Goal: Task Accomplishment & Management: Complete application form

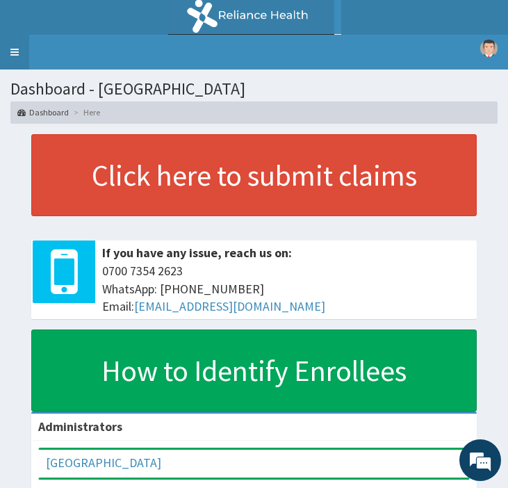
click at [10, 37] on link "Toggle navigation" at bounding box center [14, 52] width 29 height 35
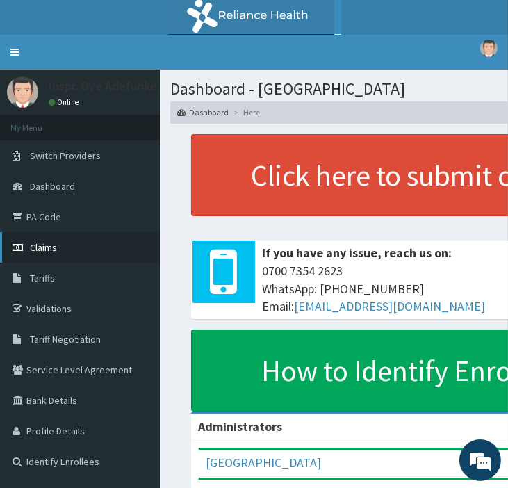
click at [52, 245] on span "Claims" at bounding box center [43, 247] width 27 height 13
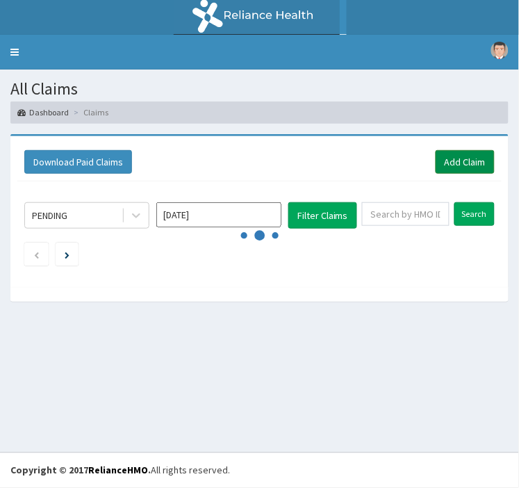
click at [452, 154] on link "Add Claim" at bounding box center [465, 162] width 59 height 24
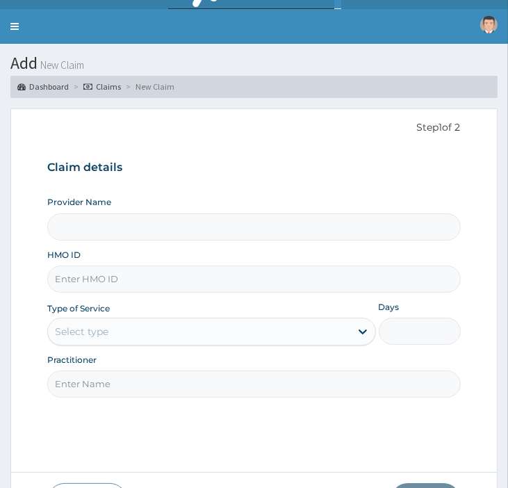
scroll to position [33, 0]
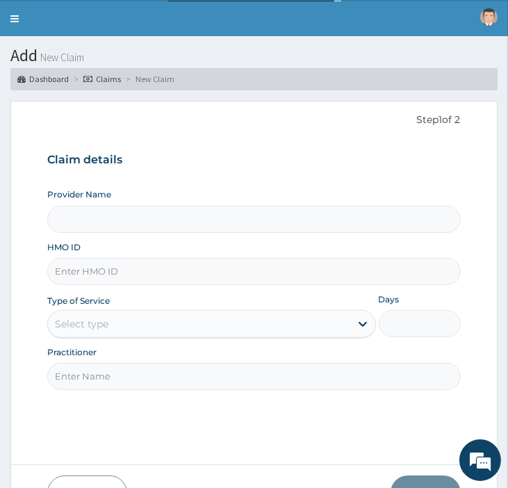
click at [112, 273] on input "HMO ID" at bounding box center [253, 271] width 413 height 27
type input "[GEOGRAPHIC_DATA]"
click at [104, 275] on input "HMO ID" at bounding box center [253, 271] width 413 height 27
type input "EKI/10391/A"
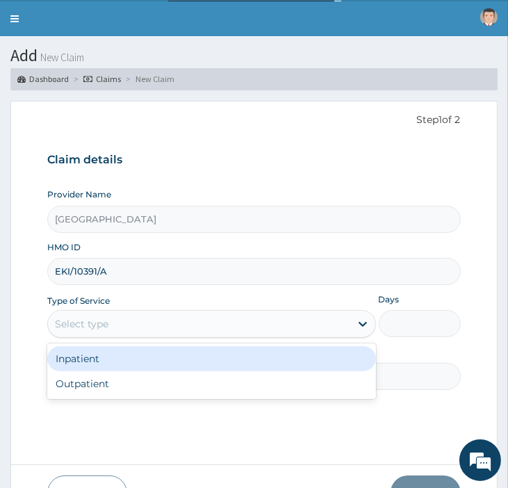
click at [255, 390] on div "Outpatient" at bounding box center [211, 383] width 328 height 25
type input "1"
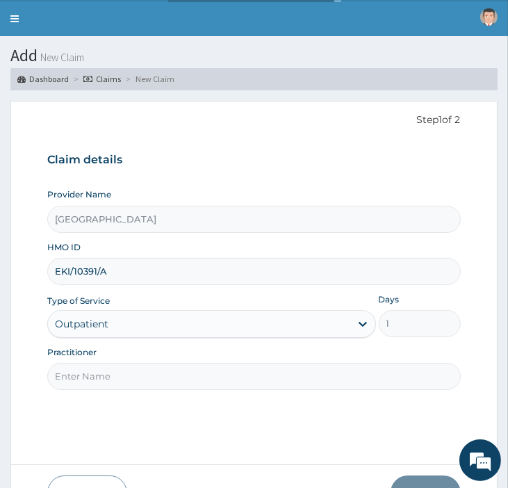
click at [307, 377] on input "Practitioner" at bounding box center [253, 376] width 413 height 27
type input "DR OGUNGBIRE"
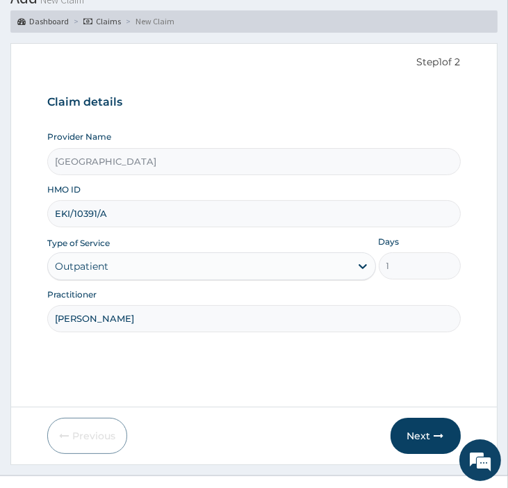
scroll to position [114, 0]
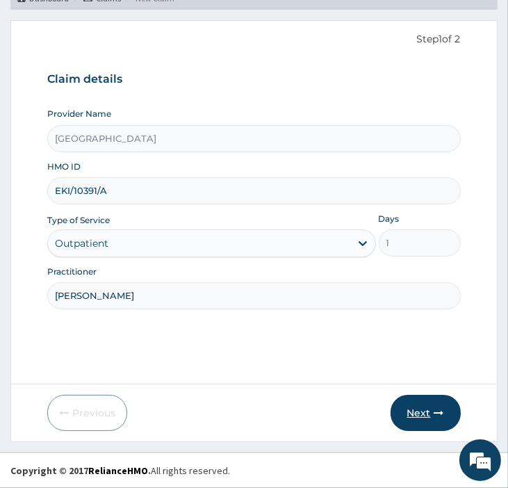
click at [420, 415] on button "Next" at bounding box center [425, 413] width 70 height 36
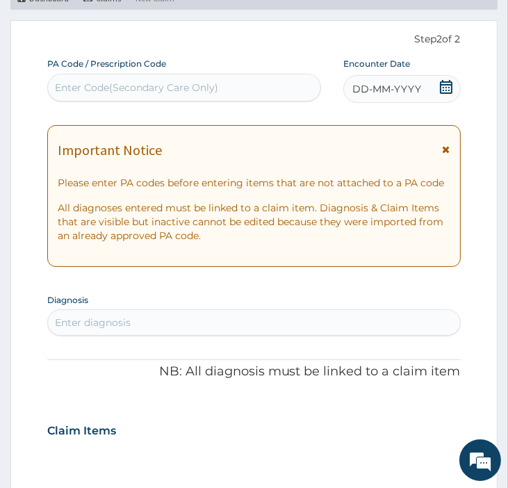
click at [446, 148] on icon at bounding box center [447, 149] width 8 height 10
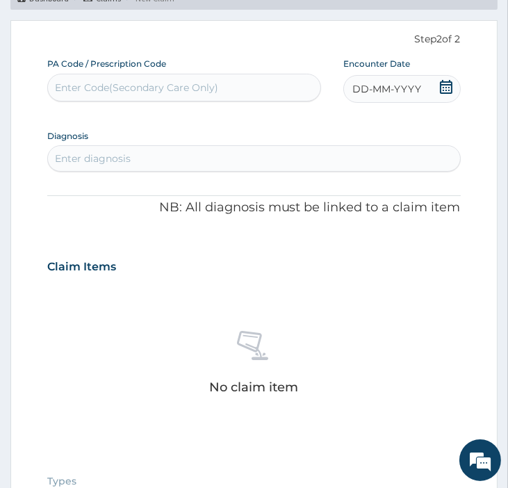
click at [440, 86] on icon at bounding box center [446, 87] width 14 height 14
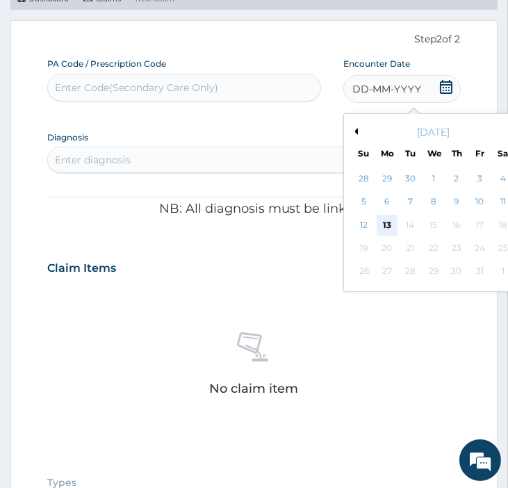
click at [386, 220] on div "13" at bounding box center [387, 225] width 21 height 21
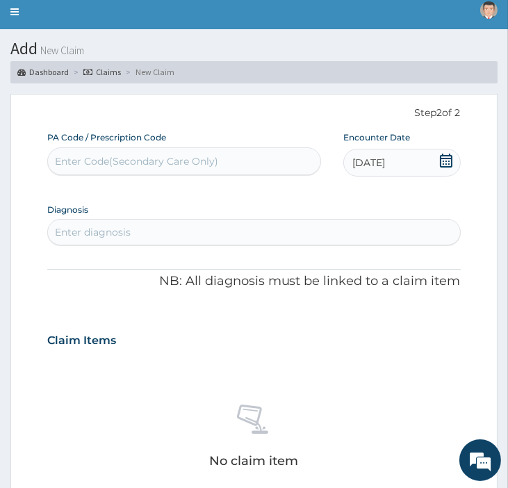
scroll to position [40, 0]
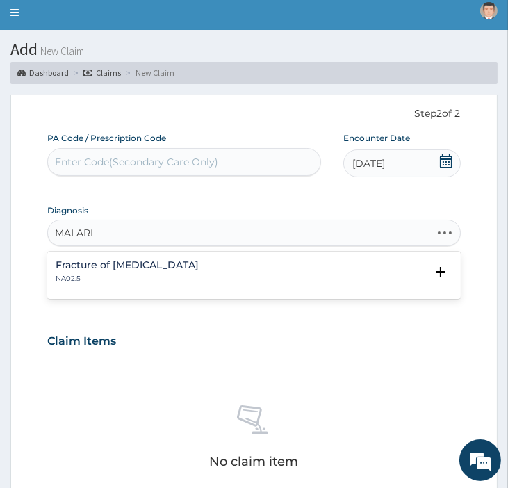
type input "MALARIA"
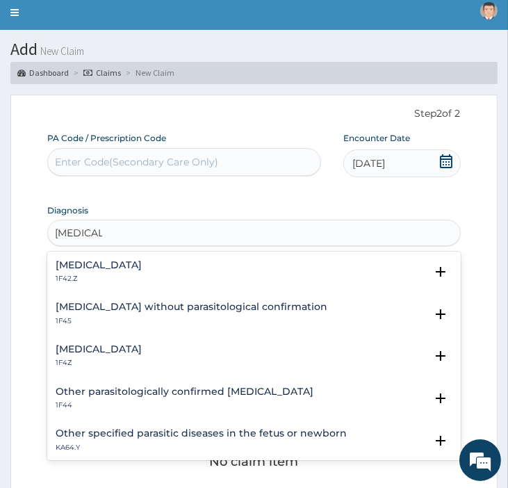
click at [126, 264] on h4 "Plasmodium malariae malaria without complication" at bounding box center [99, 265] width 86 height 10
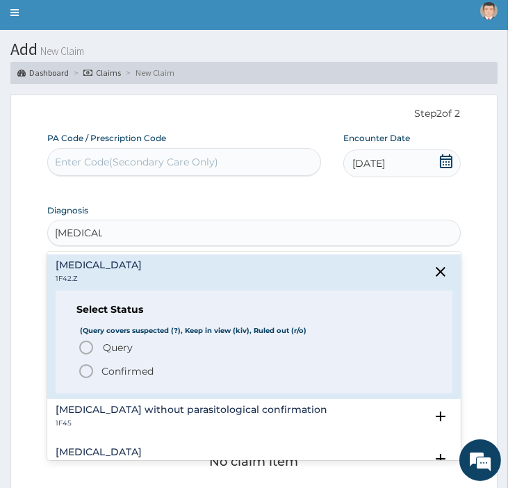
click at [98, 367] on span "Confirmed" at bounding box center [254, 371] width 353 height 17
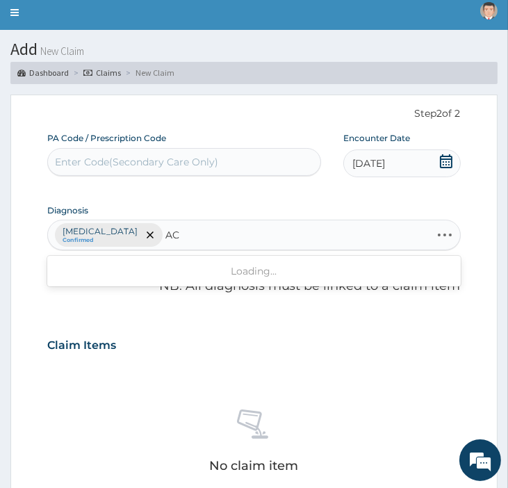
type input "A"
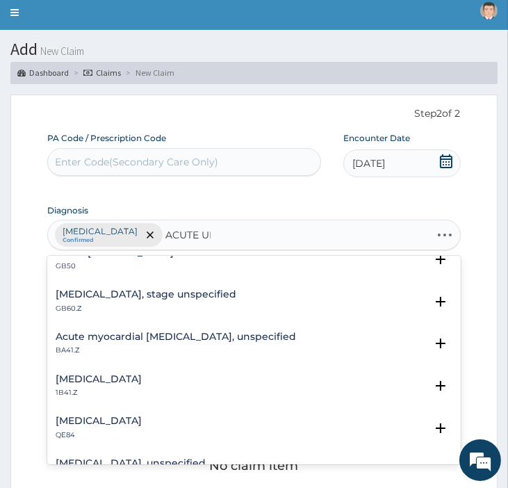
scroll to position [0, 0]
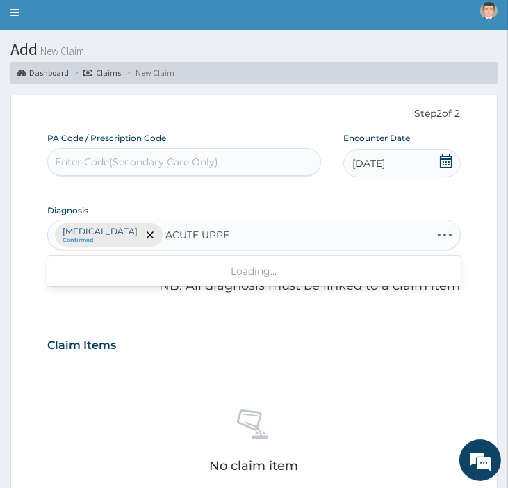
type input "ACUTE UPPER"
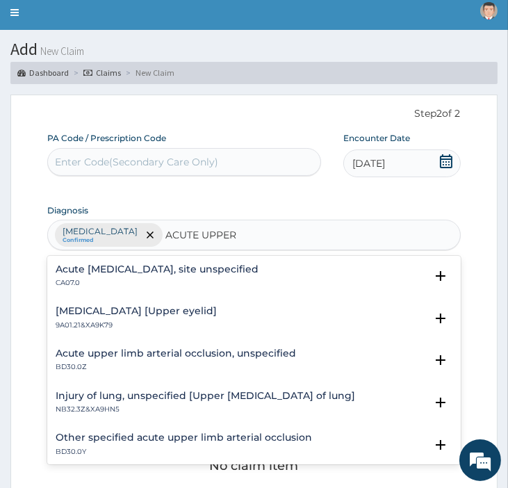
click at [114, 279] on p "CA07.0" at bounding box center [157, 283] width 203 height 10
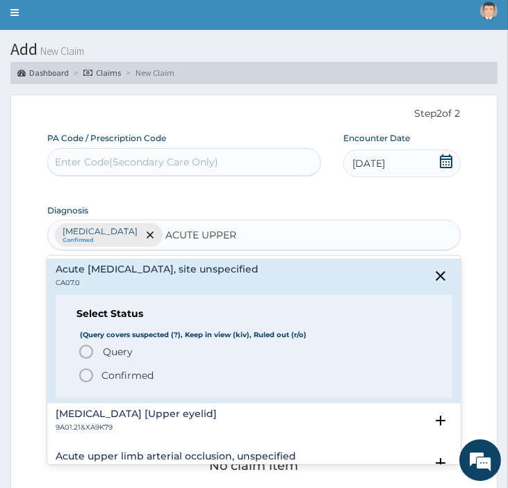
click at [96, 380] on span "Confirmed" at bounding box center [254, 375] width 353 height 17
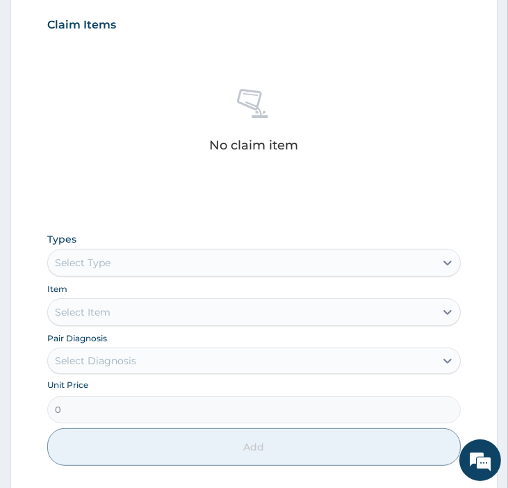
scroll to position [365, 0]
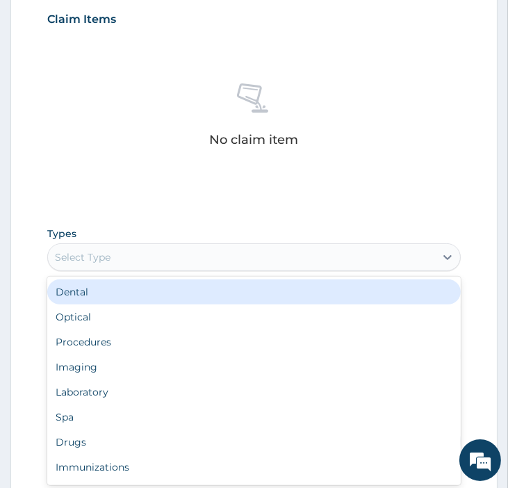
click at [96, 354] on div "Procedures" at bounding box center [253, 341] width 413 height 25
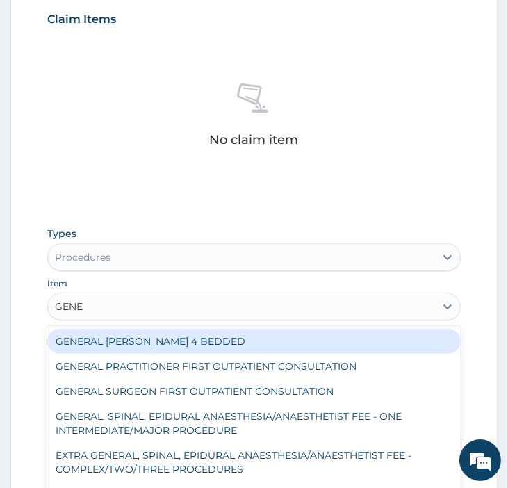
type input "GENER"
click at [350, 379] on div "GENERAL PRACTITIONER FIRST OUTPATIENT CONSULTATION" at bounding box center [253, 366] width 413 height 25
type input "3750"
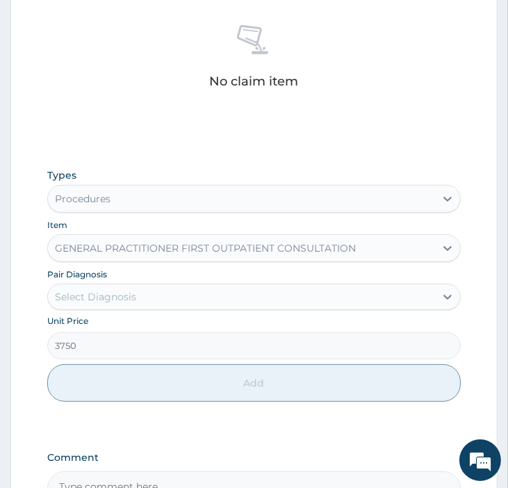
scroll to position [424, 0]
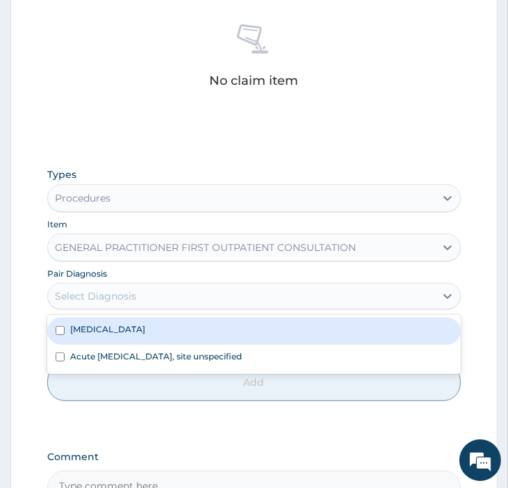
click at [93, 335] on label "Plasmodium malariae malaria without complication" at bounding box center [107, 329] width 75 height 12
checkbox input "true"
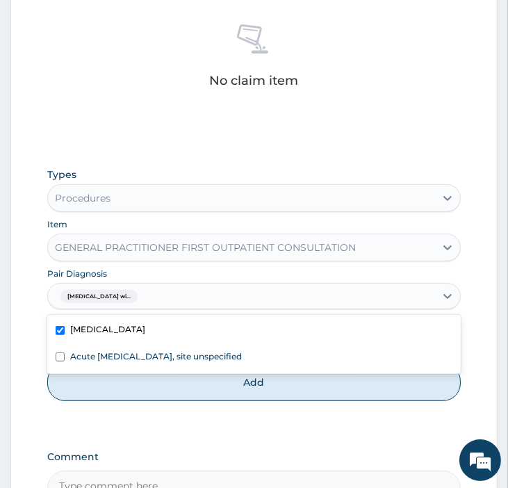
click at [79, 362] on label "Acute upper respiratory infection, site unspecified" at bounding box center [156, 356] width 172 height 12
checkbox input "true"
click at [112, 401] on button "Add" at bounding box center [253, 382] width 413 height 38
type input "0"
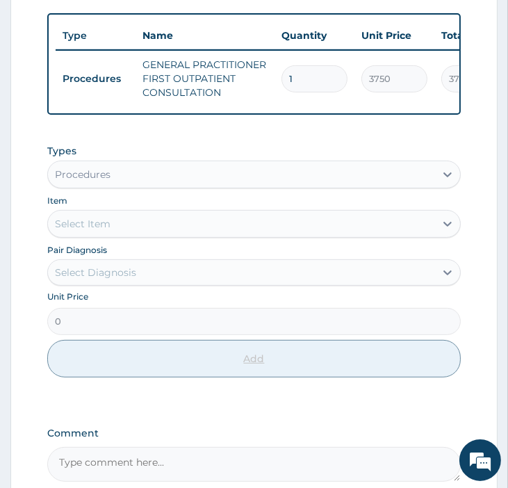
scroll to position [386, 0]
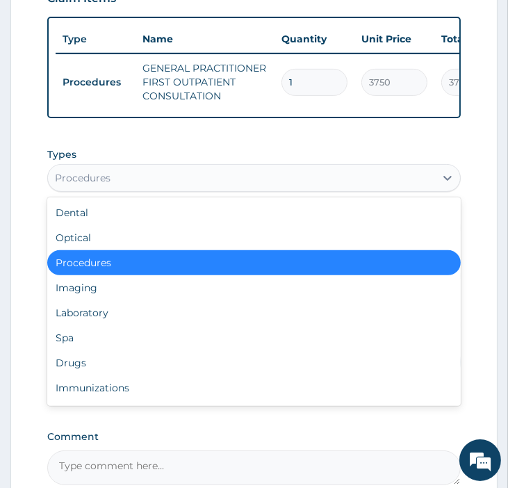
click at [83, 325] on div "Laboratory" at bounding box center [253, 312] width 413 height 25
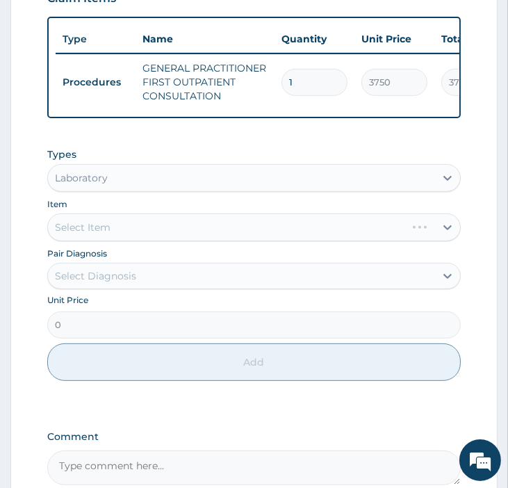
click at [113, 241] on div "Select Item" at bounding box center [253, 227] width 413 height 28
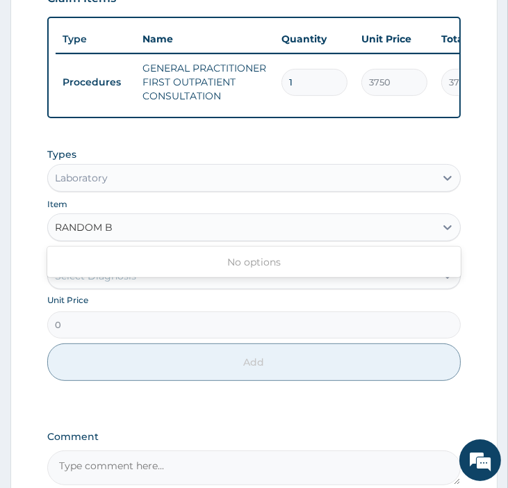
type input "RANDOM"
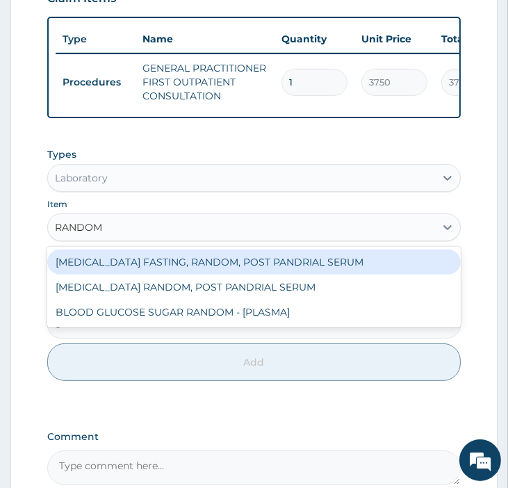
click at [105, 324] on div "BLOOD GLUCOSE SUGAR RANDOM - [PLASMA]" at bounding box center [253, 311] width 413 height 25
type input "1875"
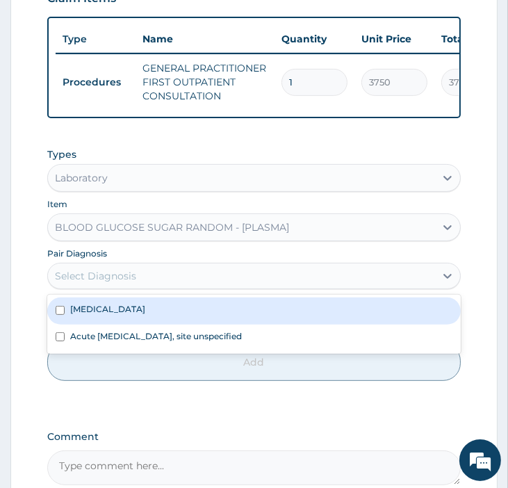
click at [96, 315] on label "Plasmodium malariae malaria without complication" at bounding box center [107, 309] width 75 height 12
checkbox input "true"
click at [65, 341] on input "checkbox" at bounding box center [60, 336] width 9 height 9
checkbox input "true"
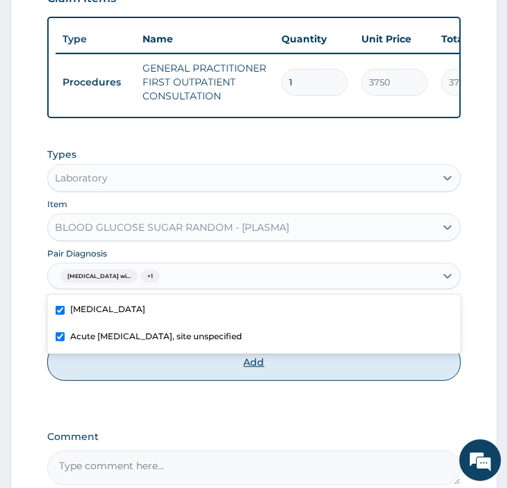
click at [85, 381] on button "Add" at bounding box center [253, 362] width 413 height 38
type input "0"
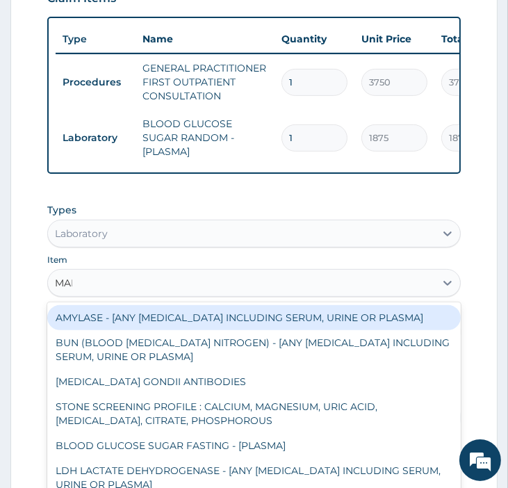
type input "MALA"
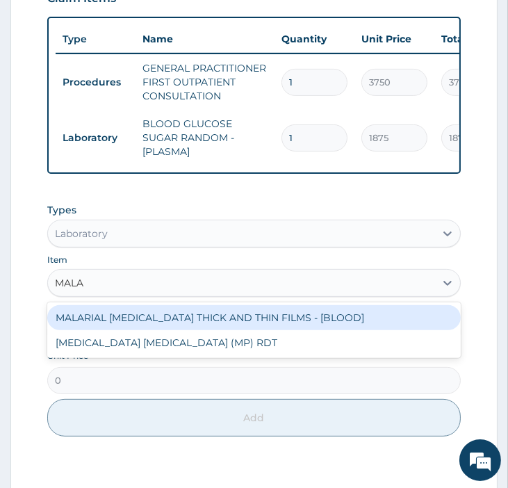
click at [108, 355] on div "MALARIA PARASITE (MP) RDT" at bounding box center [253, 342] width 413 height 25
type input "2600"
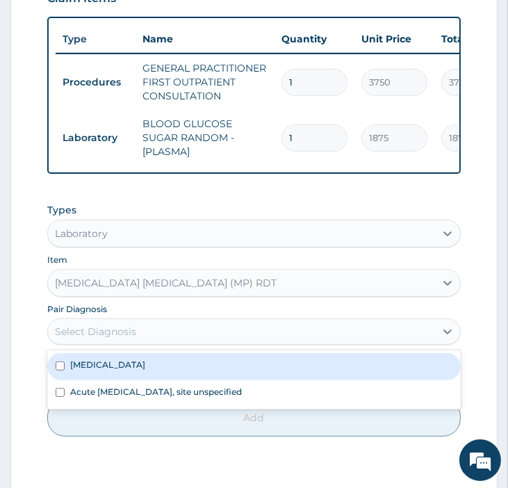
click at [85, 370] on label "Plasmodium malariae malaria without complication" at bounding box center [107, 364] width 75 height 12
checkbox input "true"
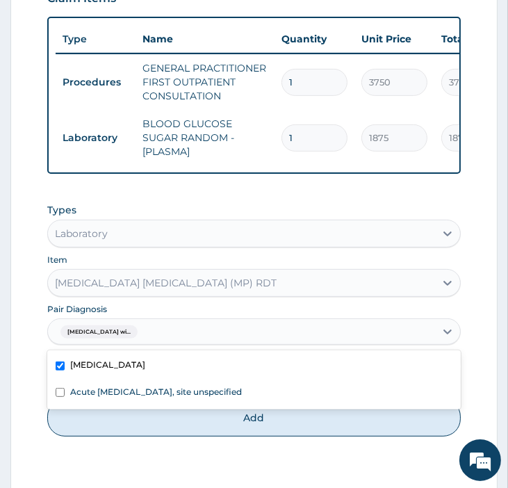
click at [81, 406] on div "Acute upper respiratory infection, site unspecified" at bounding box center [253, 393] width 413 height 26
checkbox input "true"
click at [102, 436] on button "Add" at bounding box center [253, 418] width 413 height 38
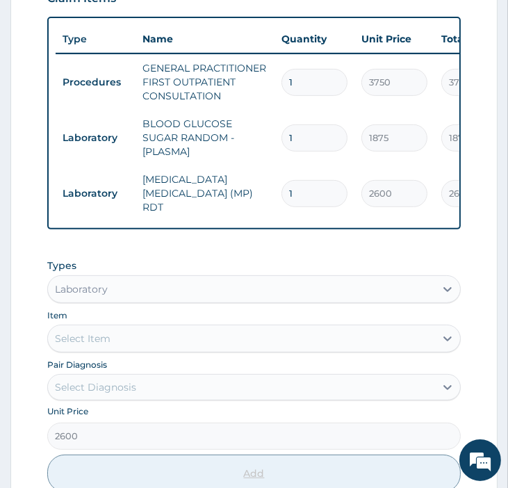
type input "0"
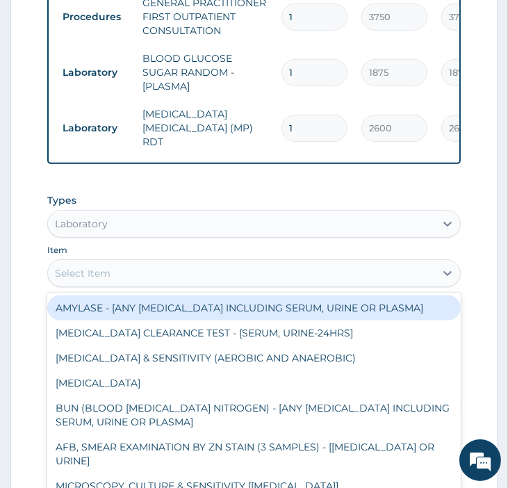
scroll to position [454, 0]
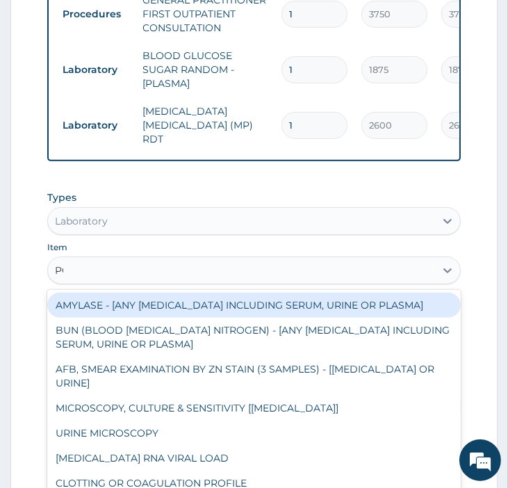
type input "PCV"
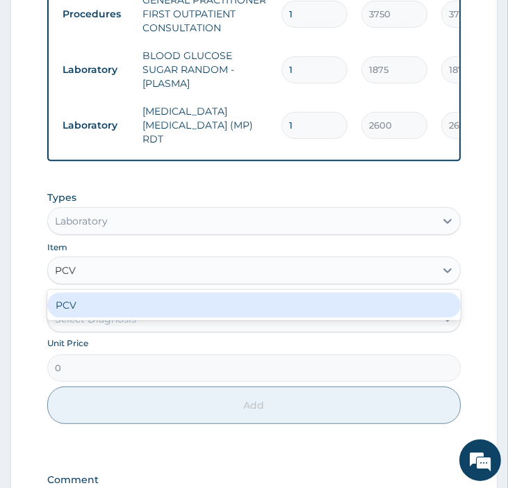
click at [120, 317] on div "PCV" at bounding box center [253, 304] width 413 height 25
type input "2187.5"
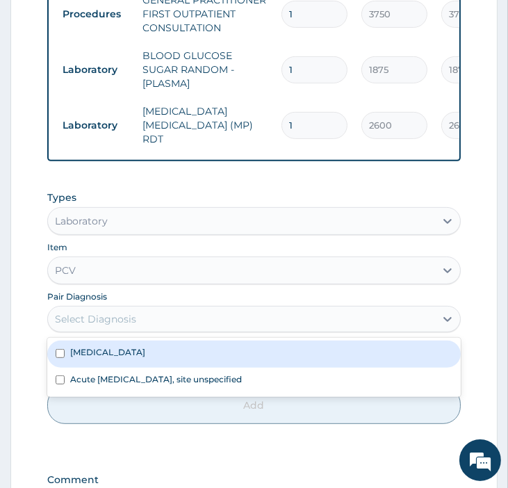
click at [63, 358] on input "checkbox" at bounding box center [60, 353] width 9 height 9
checkbox input "true"
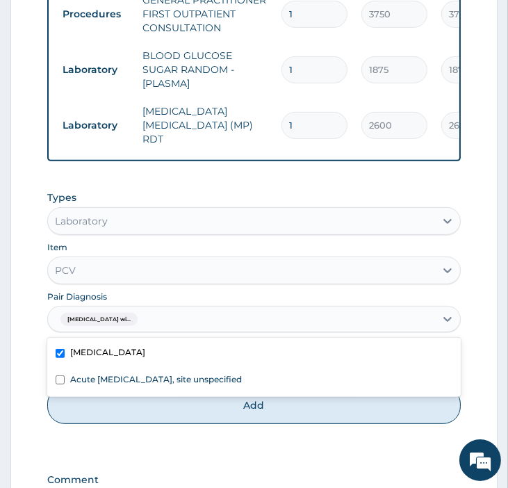
click at [65, 384] on input "checkbox" at bounding box center [60, 379] width 9 height 9
checkbox input "true"
click at [106, 424] on button "Add" at bounding box center [253, 405] width 413 height 38
type input "0"
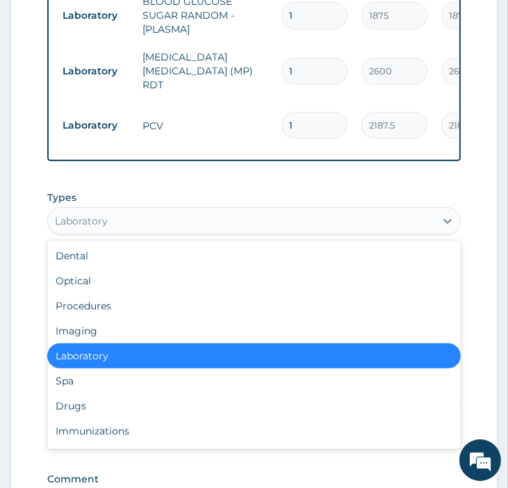
scroll to position [47, 0]
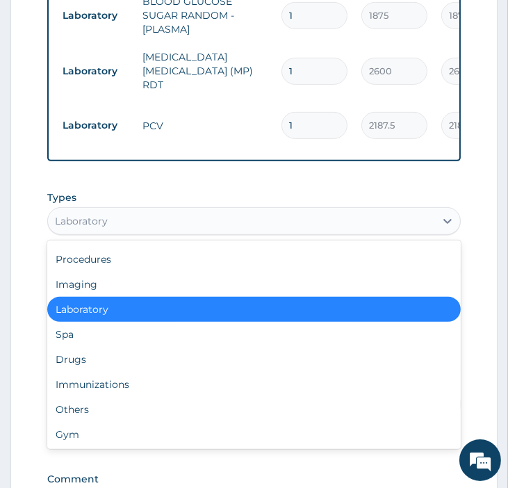
click at [78, 372] on div "Drugs" at bounding box center [253, 359] width 413 height 25
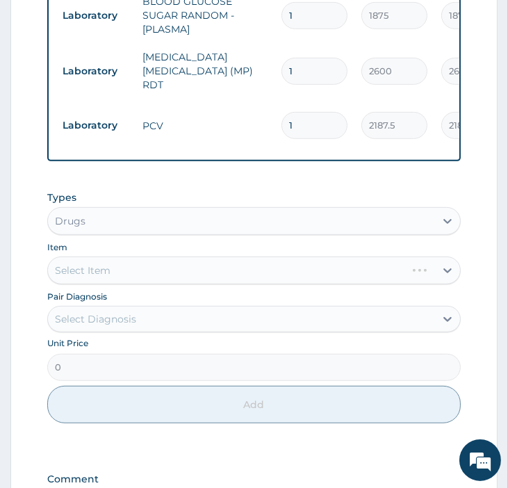
scroll to position [539, 0]
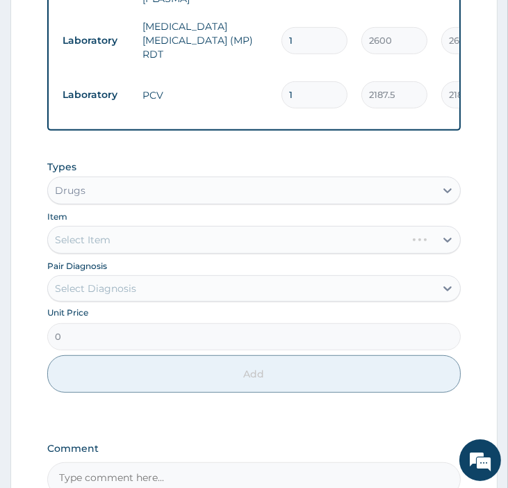
click at [98, 254] on div "Select Item" at bounding box center [253, 240] width 413 height 28
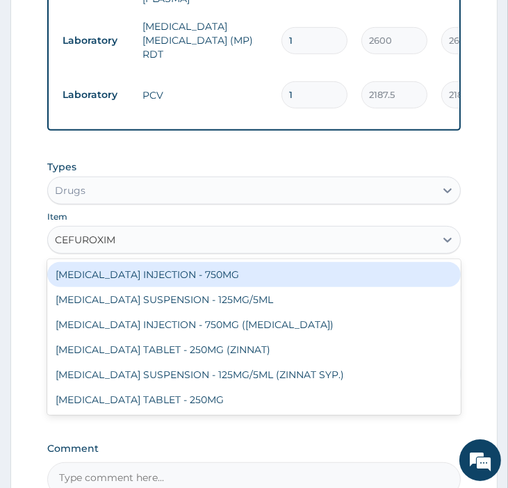
type input "CEFUROXIME"
click at [119, 412] on div "CEFUROXIME TABLET - 250MG" at bounding box center [253, 399] width 413 height 25
type input "441"
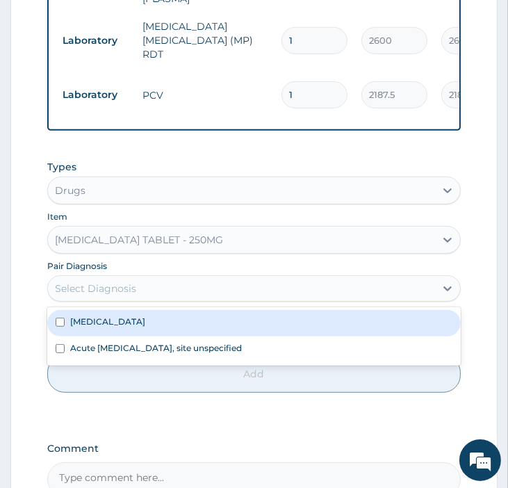
click at [63, 326] on input "checkbox" at bounding box center [60, 321] width 9 height 9
checkbox input "true"
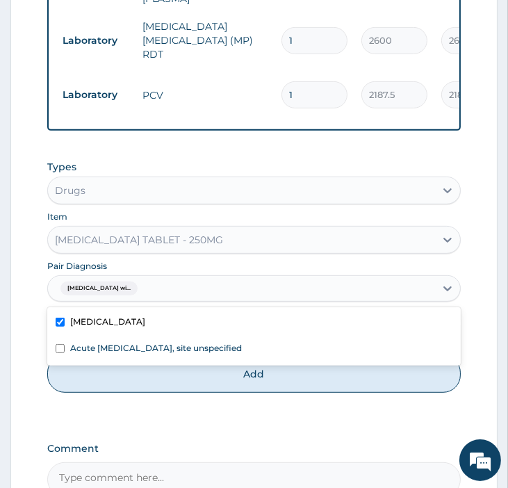
click at [61, 353] on input "checkbox" at bounding box center [60, 348] width 9 height 9
checkbox input "true"
click at [122, 392] on button "Add" at bounding box center [253, 374] width 413 height 38
type input "0"
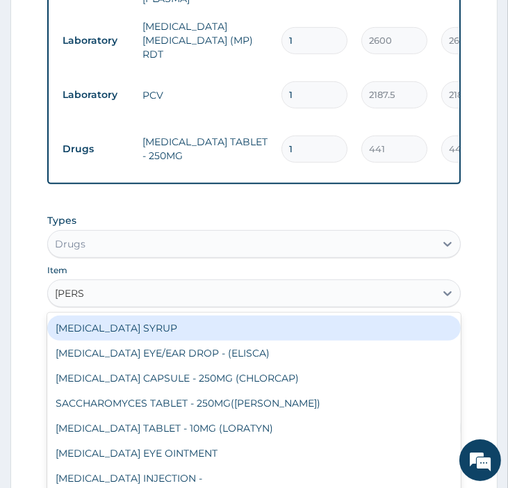
type input "LORAT"
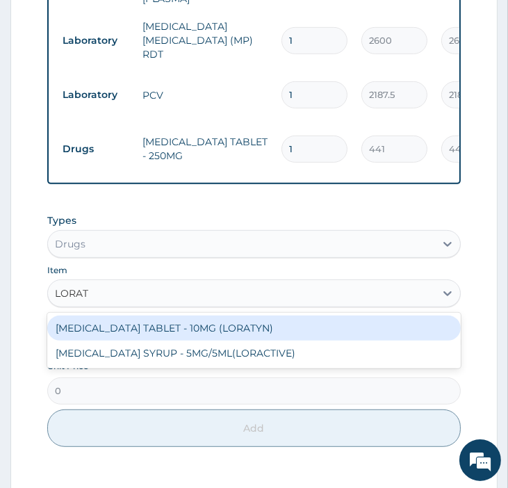
click at [100, 340] on div "LORATADINE TABLET - 10MG (LORATYN)" at bounding box center [253, 327] width 413 height 25
type input "102.9"
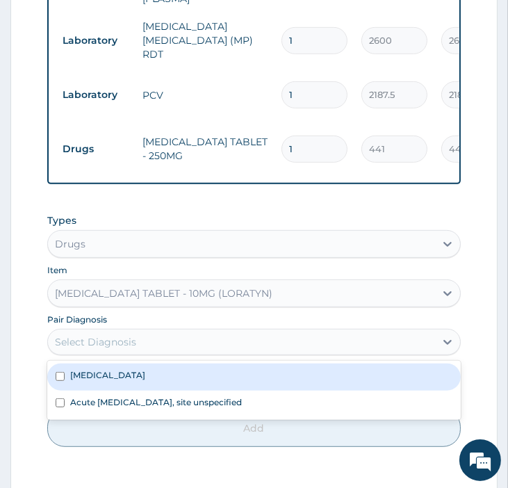
click at [94, 381] on label "Plasmodium malariae malaria without complication" at bounding box center [107, 375] width 75 height 12
checkbox input "true"
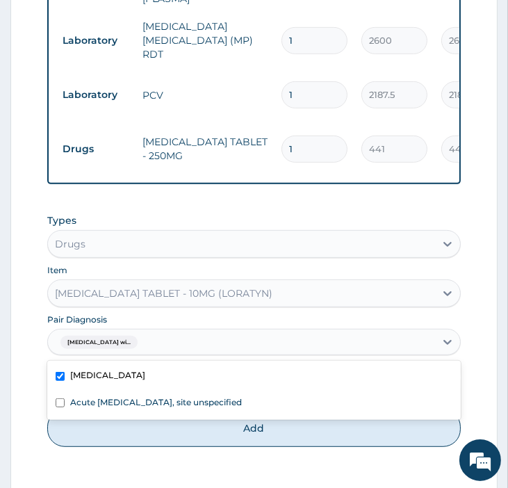
click at [84, 408] on label "Acute upper respiratory infection, site unspecified" at bounding box center [156, 402] width 172 height 12
checkbox input "true"
click at [112, 447] on button "Add" at bounding box center [253, 428] width 413 height 38
type input "0"
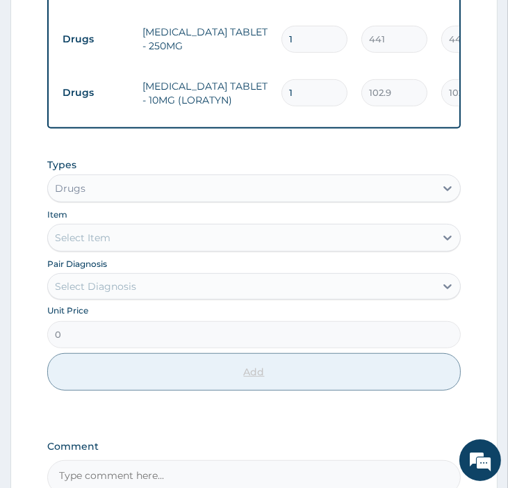
scroll to position [656, 0]
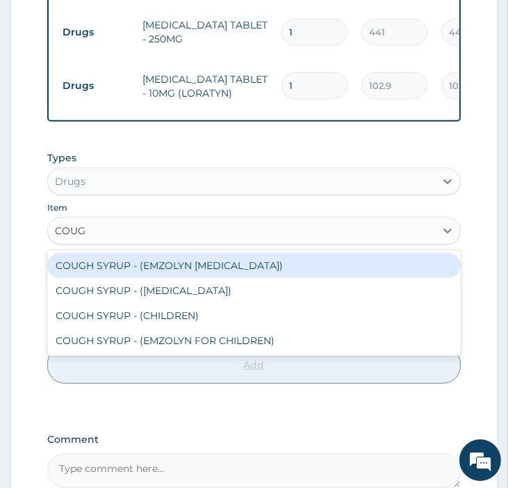
type input "COUGH"
click at [113, 303] on div "COUGH SYRUP - (EXPECTORANT)" at bounding box center [253, 290] width 413 height 25
type input "1176"
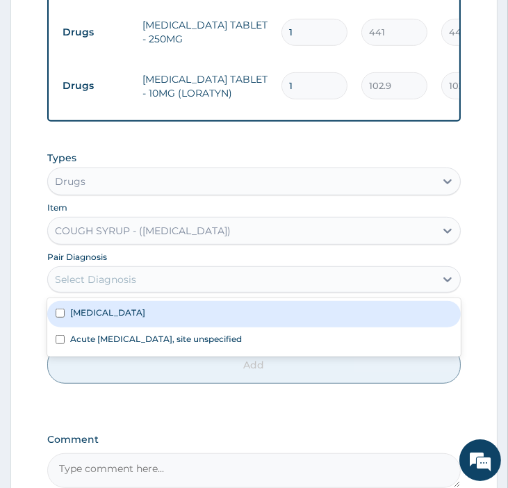
click at [80, 318] on label "Plasmodium malariae malaria without complication" at bounding box center [107, 312] width 75 height 12
checkbox input "true"
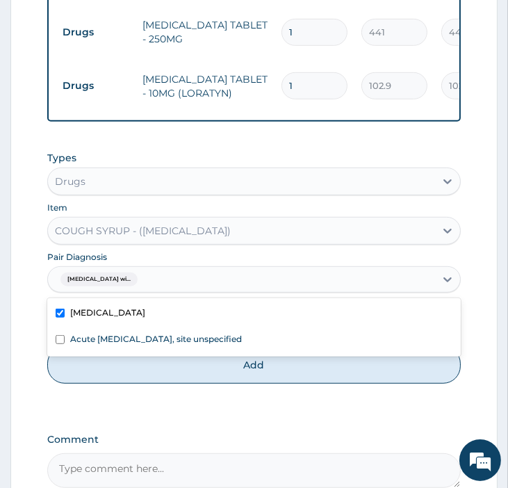
click at [64, 344] on input "checkbox" at bounding box center [60, 339] width 9 height 9
checkbox input "true"
click at [96, 383] on button "Add" at bounding box center [253, 365] width 413 height 38
type input "0"
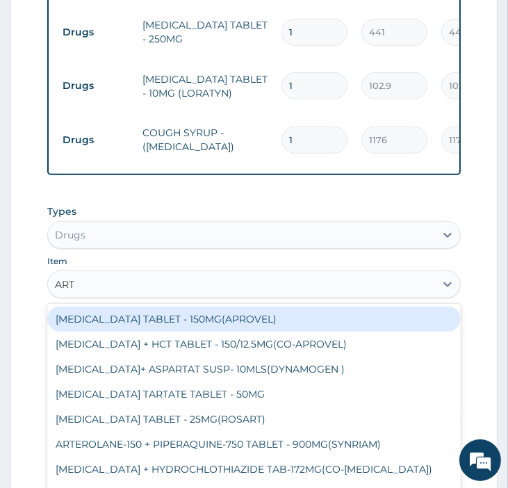
type input "ARTE"
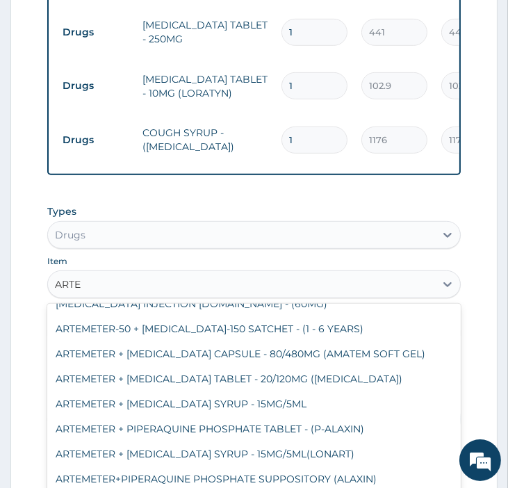
scroll to position [0, 0]
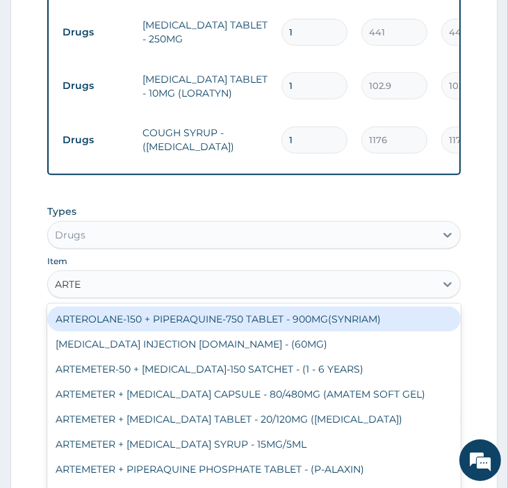
click at [167, 406] on div "ARTEMETER + LUMEFANTRINE CAPSULE - 80/480MG (AMATEM SOFT GEL)" at bounding box center [253, 393] width 413 height 25
type input "441"
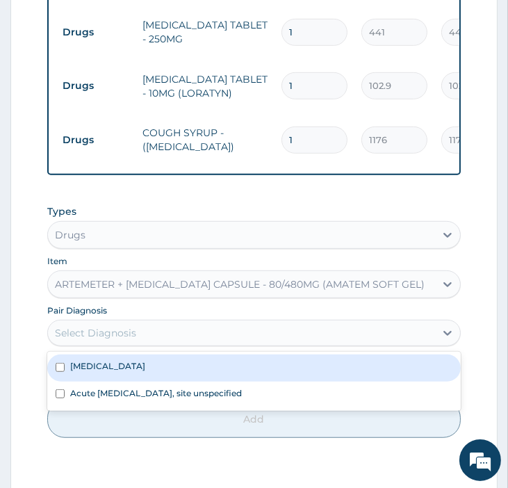
click at [63, 372] on input "checkbox" at bounding box center [60, 367] width 9 height 9
checkbox input "true"
click at [60, 398] on input "checkbox" at bounding box center [60, 393] width 9 height 9
checkbox input "true"
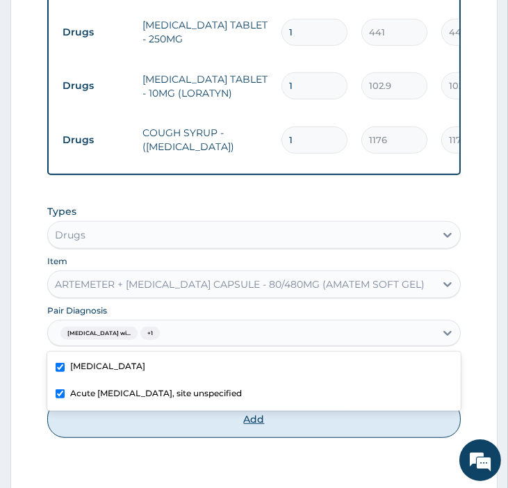
click at [114, 438] on button "Add" at bounding box center [253, 419] width 413 height 38
type input "0"
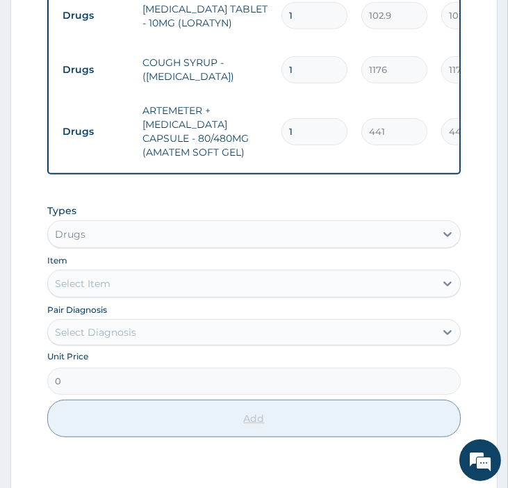
scroll to position [731, 0]
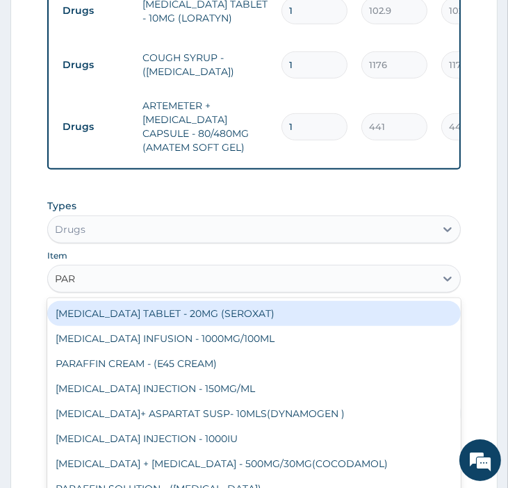
type input "PARA"
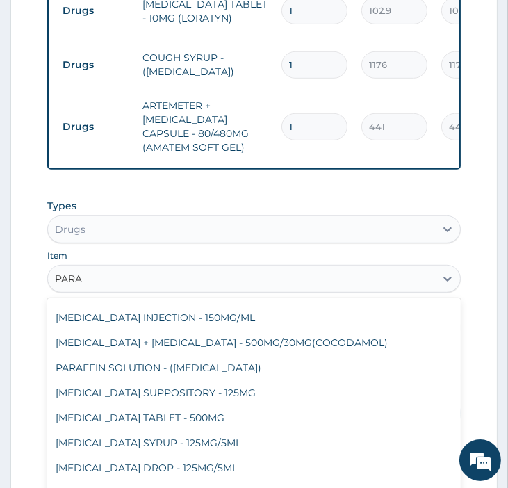
scroll to position [97, 0]
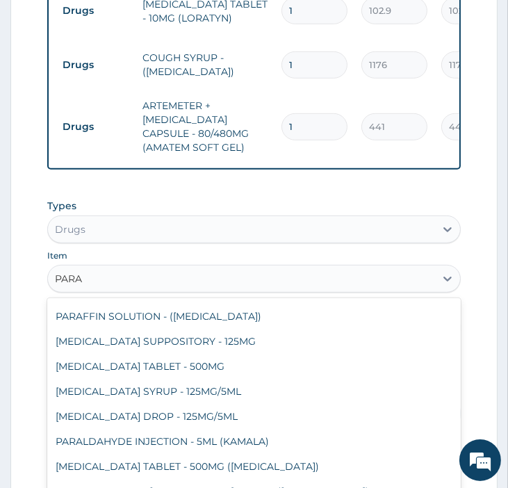
click at [119, 379] on div "PARACETAMOL TABLET - 500MG" at bounding box center [253, 366] width 413 height 25
type input "35.279999999999994"
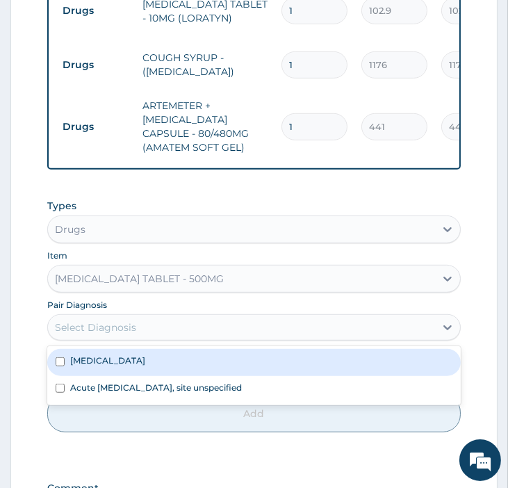
click at [88, 366] on label "Plasmodium malariae malaria without complication" at bounding box center [107, 360] width 75 height 12
checkbox input "true"
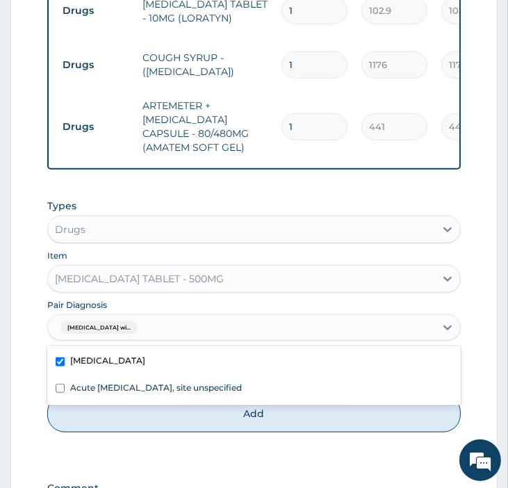
click at [82, 393] on label "Acute upper respiratory infection, site unspecified" at bounding box center [156, 387] width 172 height 12
checkbox input "true"
click at [96, 432] on button "Add" at bounding box center [253, 414] width 413 height 38
type input "0"
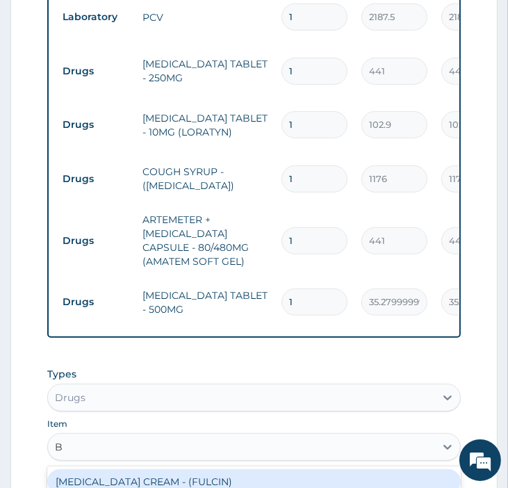
scroll to position [610, 0]
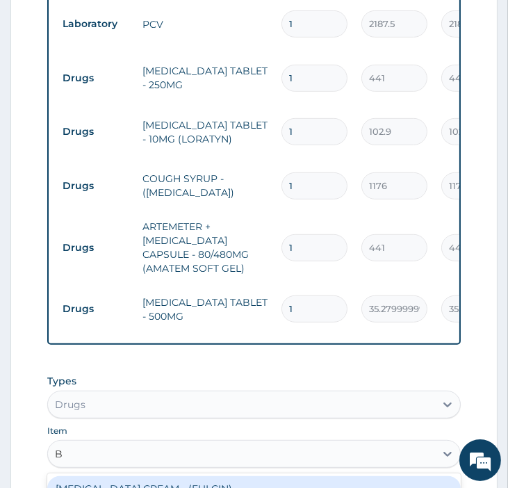
type input "B"
click at [313, 92] on input "1" at bounding box center [314, 78] width 66 height 27
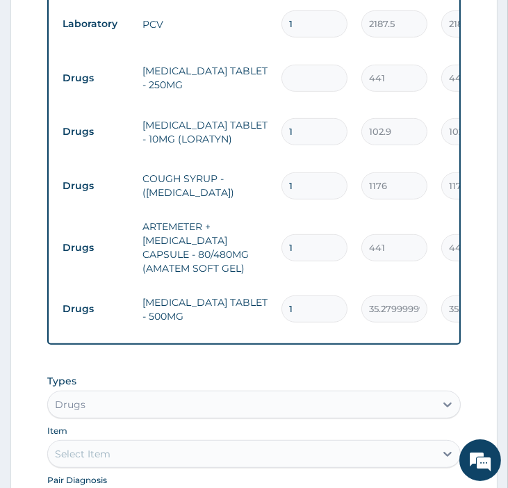
type input "0.00"
type input "2"
type input "882.00"
type input "20"
type input "8820.00"
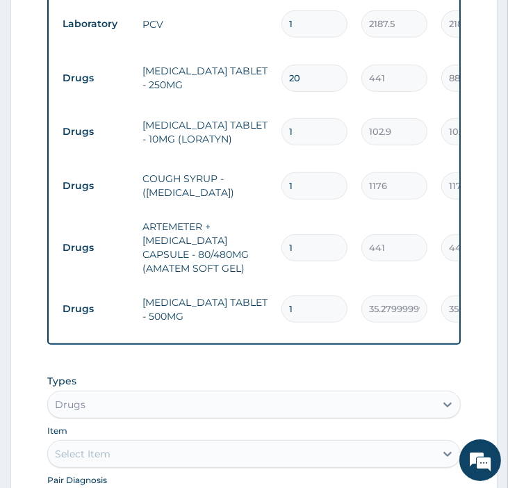
type input "20"
click at [317, 145] on input "1" at bounding box center [314, 131] width 66 height 27
type input "0.00"
type input "5"
type input "514.50"
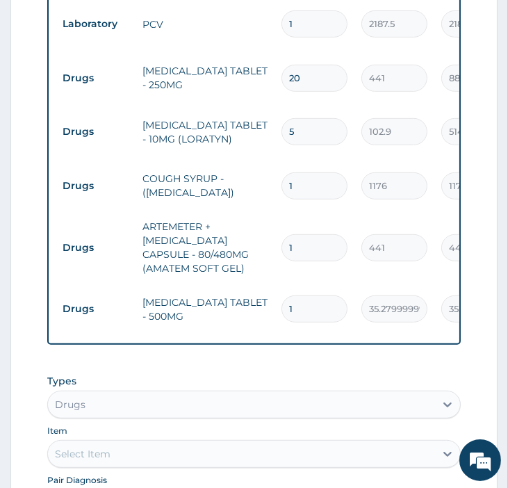
type input "5"
click at [317, 199] on input "1" at bounding box center [314, 185] width 66 height 27
click at [297, 261] on input "1" at bounding box center [314, 247] width 66 height 27
type input "0.00"
type input "6"
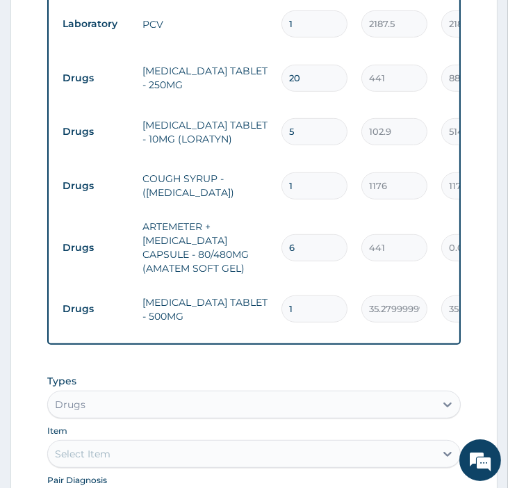
type input "2646.00"
type input "6"
click at [311, 322] on input "1" at bounding box center [314, 308] width 66 height 27
type input "0.00"
type input "1"
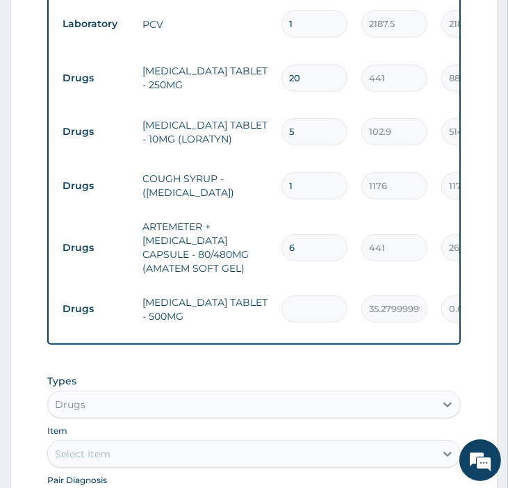
type input "35.28"
type input "18"
type input "635.04"
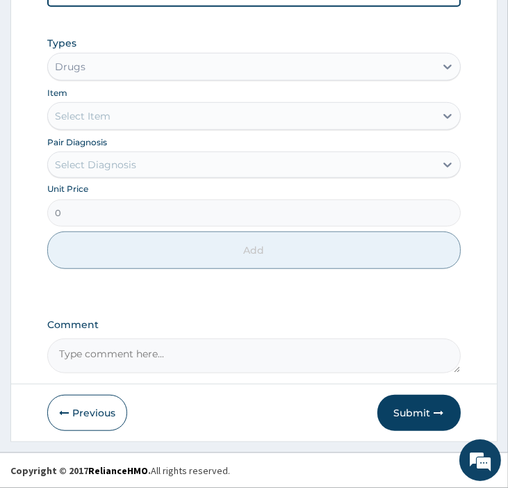
scroll to position [983, 0]
type input "18"
click at [120, 358] on textarea "Comment" at bounding box center [253, 355] width 413 height 35
type textarea "CATARRH HEADACHE NO COUGH, NO FEVER"
click at [408, 420] on button "Submit" at bounding box center [418, 413] width 83 height 36
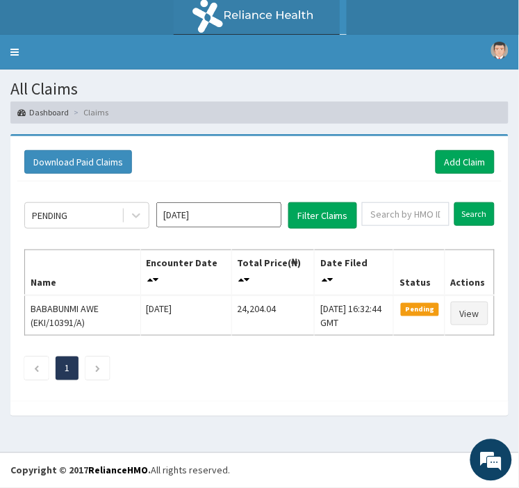
click at [17, 14] on link "R EL" at bounding box center [259, 17] width 519 height 35
